Goal: Task Accomplishment & Management: Manage account settings

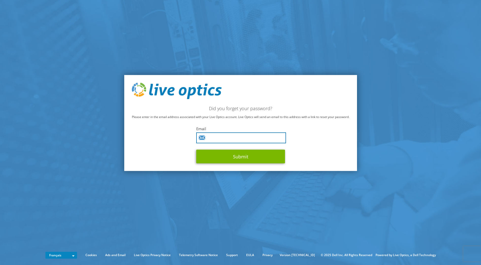
click at [212, 137] on input "text" at bounding box center [241, 137] width 90 height 11
type input "xalbezard@rossignol.com"
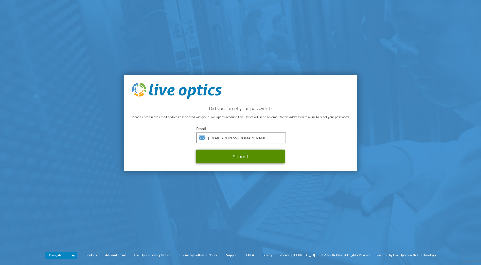
click at [227, 157] on button "Submit" at bounding box center [240, 156] width 89 height 14
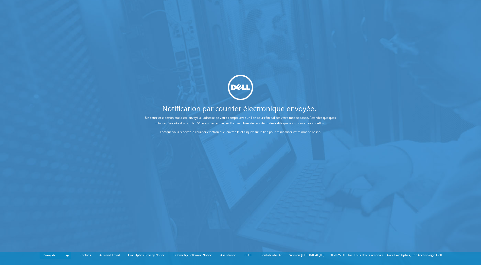
click at [233, 70] on div "Notification par courrier électronique envoyée. Un courrier électronique a été …" at bounding box center [240, 124] width 481 height 249
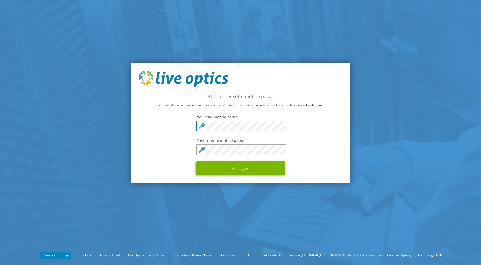
click at [186, 124] on div "Réinitialiser votre mot de passe Les mots de passe doivent contenir entre 8 et …" at bounding box center [240, 123] width 219 height 120
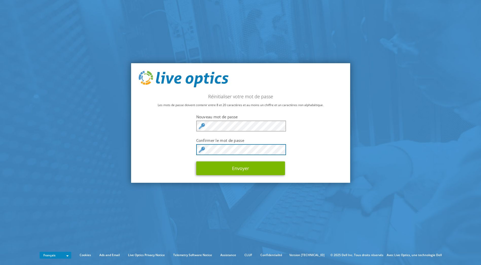
click at [182, 150] on div "Réinitialiser votre mot de passe Les mots de passe doivent contenir entre 8 et …" at bounding box center [240, 123] width 219 height 120
click at [196, 161] on button "Envoyer" at bounding box center [240, 168] width 89 height 14
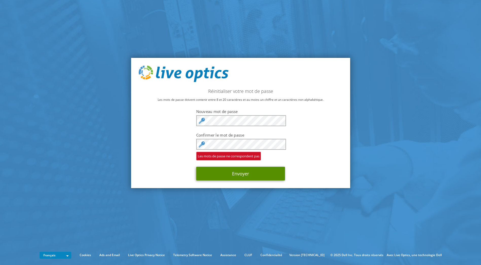
click at [243, 173] on button "Envoyer" at bounding box center [240, 173] width 89 height 14
